Goal: Transaction & Acquisition: Book appointment/travel/reservation

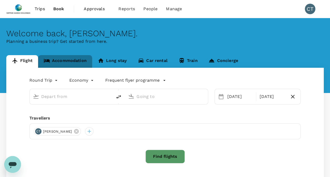
click at [78, 61] on link "Accommodation" at bounding box center [65, 61] width 54 height 13
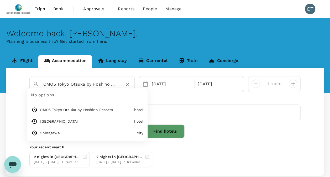
click at [115, 85] on input "OMO5 Tokyo Otsuka by Hoshino Resorts" at bounding box center [79, 84] width 73 height 8
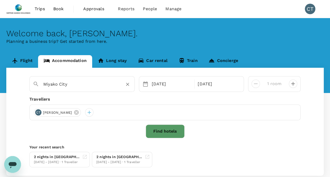
type input "Miyako City"
click at [159, 130] on button "Find hotels" at bounding box center [165, 131] width 39 height 14
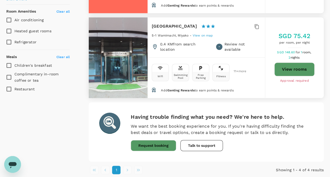
scroll to position [300, 0]
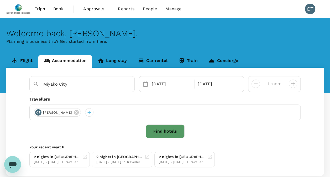
type input "Miyako"
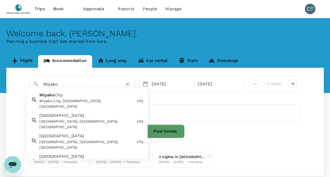
click at [111, 85] on input "Miyako" at bounding box center [79, 84] width 73 height 8
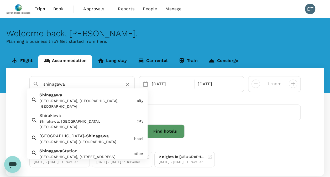
click at [73, 95] on div "Shinagawa Shinagawa, Tokyo, Japan" at bounding box center [85, 99] width 97 height 19
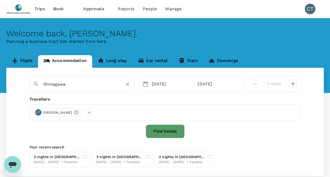
type input "Shinagawa"
click at [153, 130] on button "Find hotels" at bounding box center [165, 131] width 39 height 14
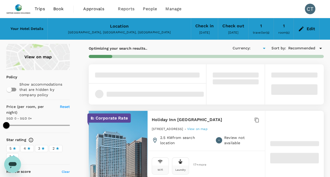
type input "499.55"
type input "SGD"
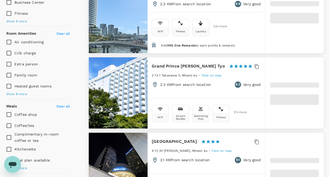
scroll to position [210, 0]
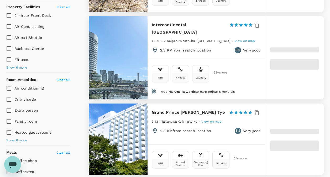
type input "499.46"
type input "32.46"
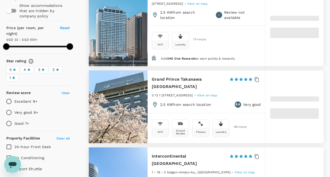
scroll to position [53, 0]
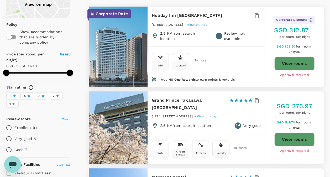
type input "499.46"
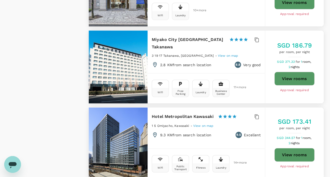
scroll to position [487, 0]
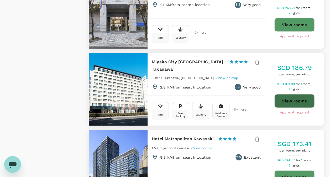
click at [294, 94] on button "View rooms" at bounding box center [294, 101] width 40 height 14
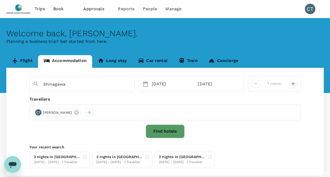
type input "Shinagawa City"
click at [214, 85] on div "22 Oct" at bounding box center [218, 84] width 44 height 11
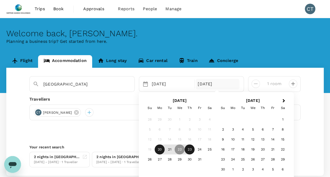
click at [189, 149] on div "23" at bounding box center [190, 150] width 10 height 10
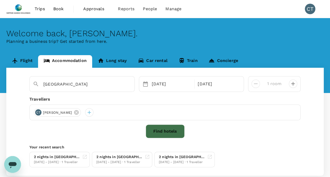
click at [177, 127] on button "Find hotels" at bounding box center [165, 131] width 39 height 14
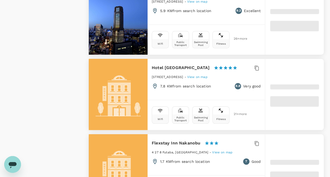
scroll to position [1181, 0]
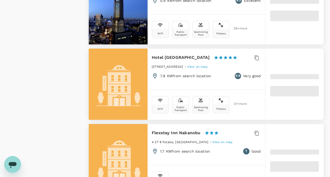
type input "499.18"
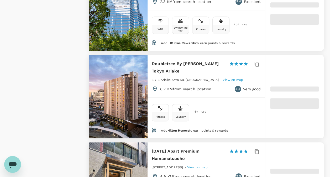
type input "32.18"
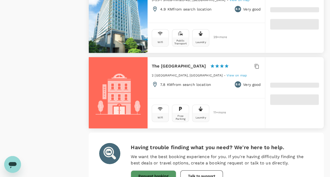
scroll to position [1527, 0]
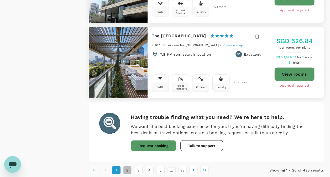
click at [128, 166] on button "2" at bounding box center [127, 170] width 8 height 8
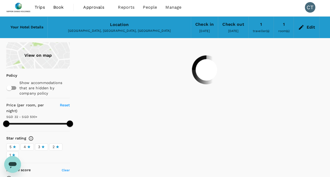
scroll to position [0, 0]
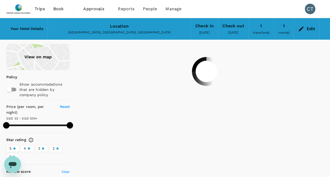
type input "499.18"
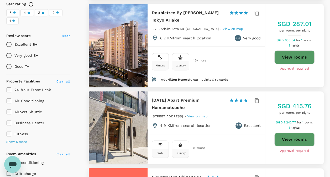
scroll to position [158, 0]
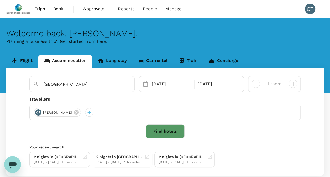
click at [171, 129] on button "Find hotels" at bounding box center [165, 131] width 39 height 14
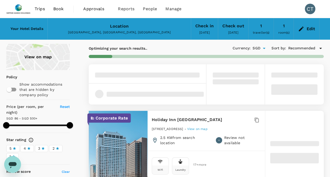
type input "499.17"
type input "SGD"
type input "499.18"
type input "32.18"
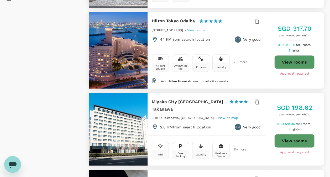
scroll to position [473, 0]
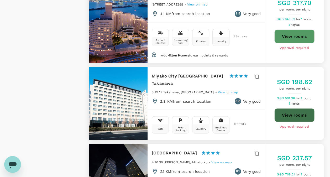
click at [299, 108] on button "View rooms" at bounding box center [294, 115] width 40 height 14
type input "499.18"
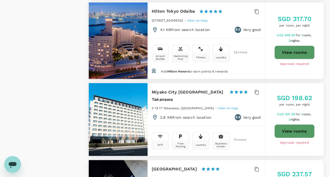
scroll to position [341, 0]
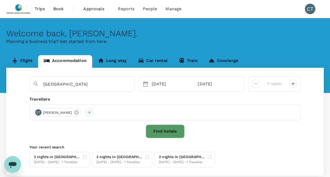
click at [85, 113] on div at bounding box center [89, 112] width 8 height 8
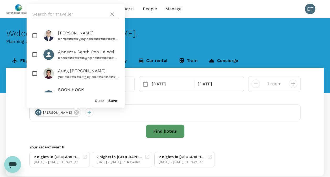
click at [113, 13] on icon at bounding box center [112, 14] width 4 height 4
click at [111, 14] on icon at bounding box center [112, 14] width 6 height 6
click at [111, 13] on icon at bounding box center [112, 14] width 4 height 4
click at [102, 100] on button "Clear" at bounding box center [99, 100] width 9 height 4
click at [107, 114] on div "CT Clara Teo" at bounding box center [164, 112] width 271 height 16
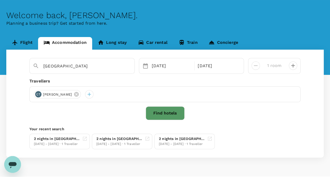
scroll to position [31, 0]
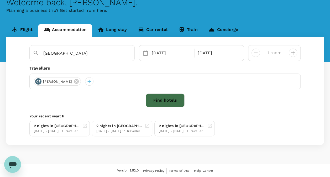
click at [161, 102] on button "Find hotels" at bounding box center [165, 100] width 39 height 14
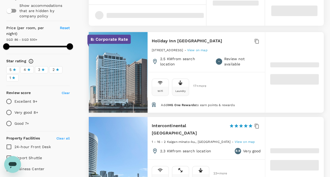
scroll to position [158, 0]
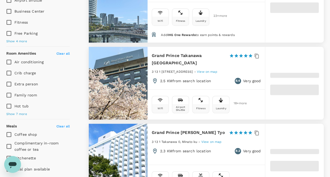
type input "499.18"
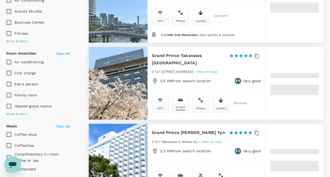
type input "32.18"
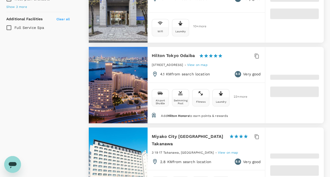
scroll to position [499, 0]
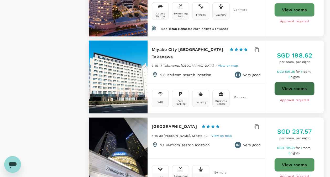
click at [292, 82] on button "View rooms" at bounding box center [294, 89] width 40 height 14
type input "499.18"
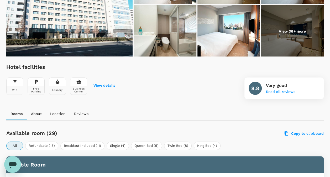
scroll to position [131, 0]
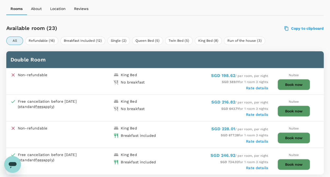
scroll to position [263, 0]
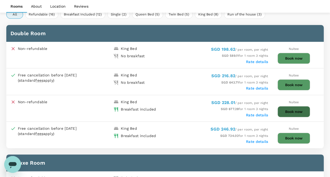
click at [292, 110] on button "Book now" at bounding box center [294, 111] width 33 height 11
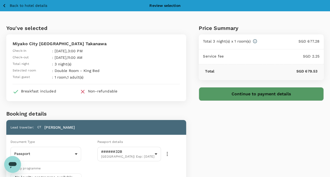
click at [71, 76] on p "1 room , 1 adult(s)" at bounding box center [91, 77] width 74 height 5
click at [159, 6] on div "Review selection" at bounding box center [164, 5] width 31 height 5
click at [23, 5] on p "Back to hotel details" at bounding box center [29, 6] width 38 height 6
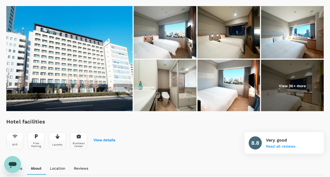
scroll to position [155, 0]
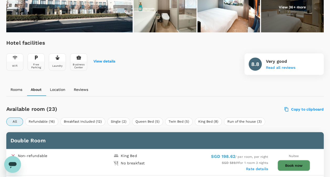
click at [85, 89] on p "Reviews" at bounding box center [81, 89] width 14 height 5
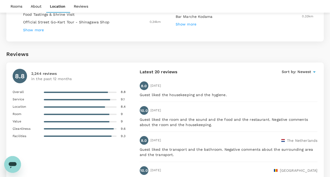
scroll to position [864, 0]
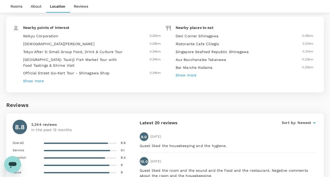
click at [38, 5] on p "About" at bounding box center [36, 6] width 11 height 5
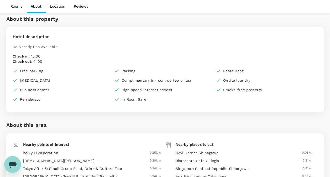
scroll to position [740, 0]
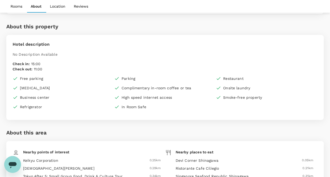
click at [18, 6] on p "Rooms" at bounding box center [17, 6] width 12 height 5
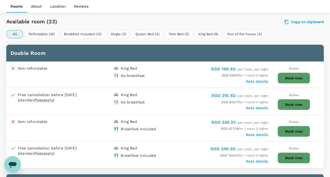
scroll to position [241, 0]
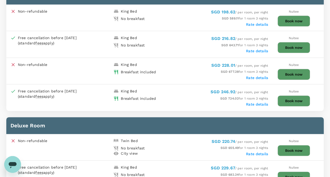
scroll to position [228, 0]
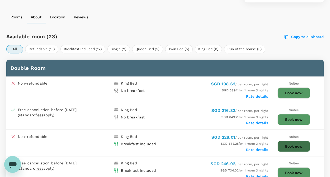
click at [299, 145] on button "Book now" at bounding box center [294, 146] width 33 height 11
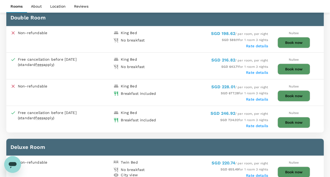
scroll to position [278, 0]
click at [298, 120] on button "Book now" at bounding box center [294, 122] width 33 height 11
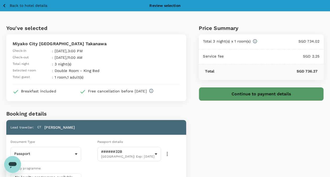
click at [279, 94] on button "Continue to payment details" at bounding box center [261, 94] width 125 height 14
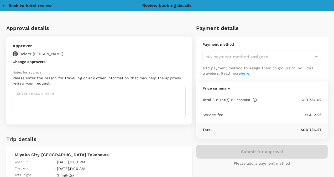
type input "9da82385-ea03-4e8d-b270-32b986f0971a"
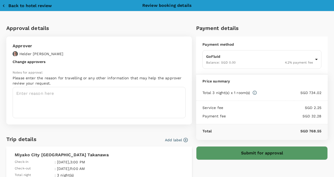
click at [275, 143] on div "Payment details Payment method GoFluid Balance : SGD 0.00 4.2 % payment fee 9da…" at bounding box center [260, 156] width 136 height 273
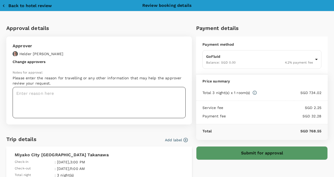
click at [88, 94] on textarea at bounding box center [99, 102] width 173 height 31
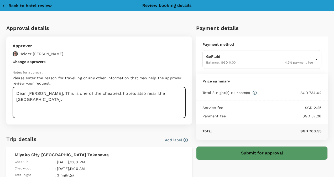
click at [106, 98] on textarea "Dear Helder, This is one of the cheapest hotels also near the Shinagawa train s…" at bounding box center [99, 102] width 173 height 31
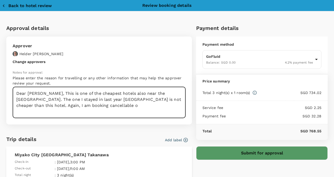
scroll to position [26, 0]
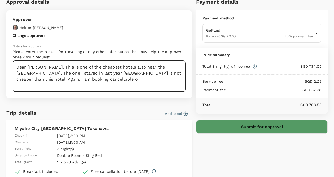
click at [90, 78] on textarea "Dear Helder, This is one of the cheapest hotels also near the Shinagawa train s…" at bounding box center [99, 76] width 173 height 31
click at [135, 79] on textarea "Dear Helder, This is one of the cheapest hotels also near the Shinagawa train s…" at bounding box center [99, 76] width 173 height 31
type textarea "Dear Helder, This is one of the cheapest hotels also near the Shinagawa train s…"
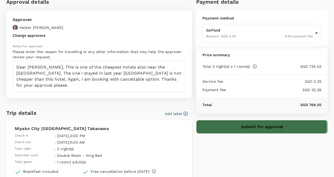
click at [209, 126] on button "Submit for approval" at bounding box center [262, 127] width 132 height 14
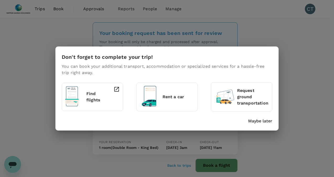
click at [265, 120] on p "Maybe later" at bounding box center [260, 121] width 24 height 6
